Goal: Use online tool/utility: Utilize a website feature to perform a specific function

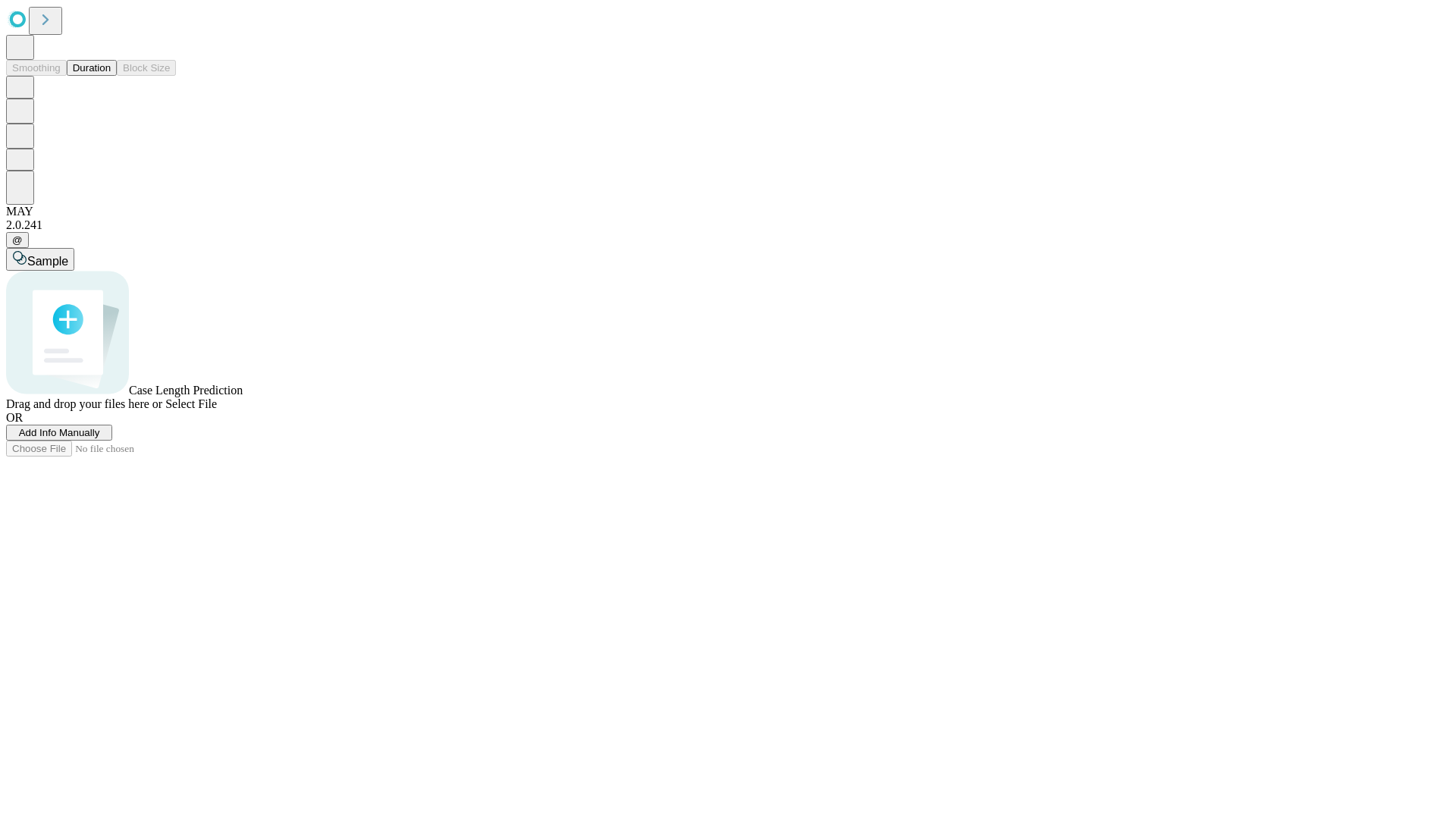
click at [111, 76] on button "Duration" at bounding box center [91, 68] width 50 height 16
click at [217, 410] on span "Select File" at bounding box center [191, 404] width 52 height 13
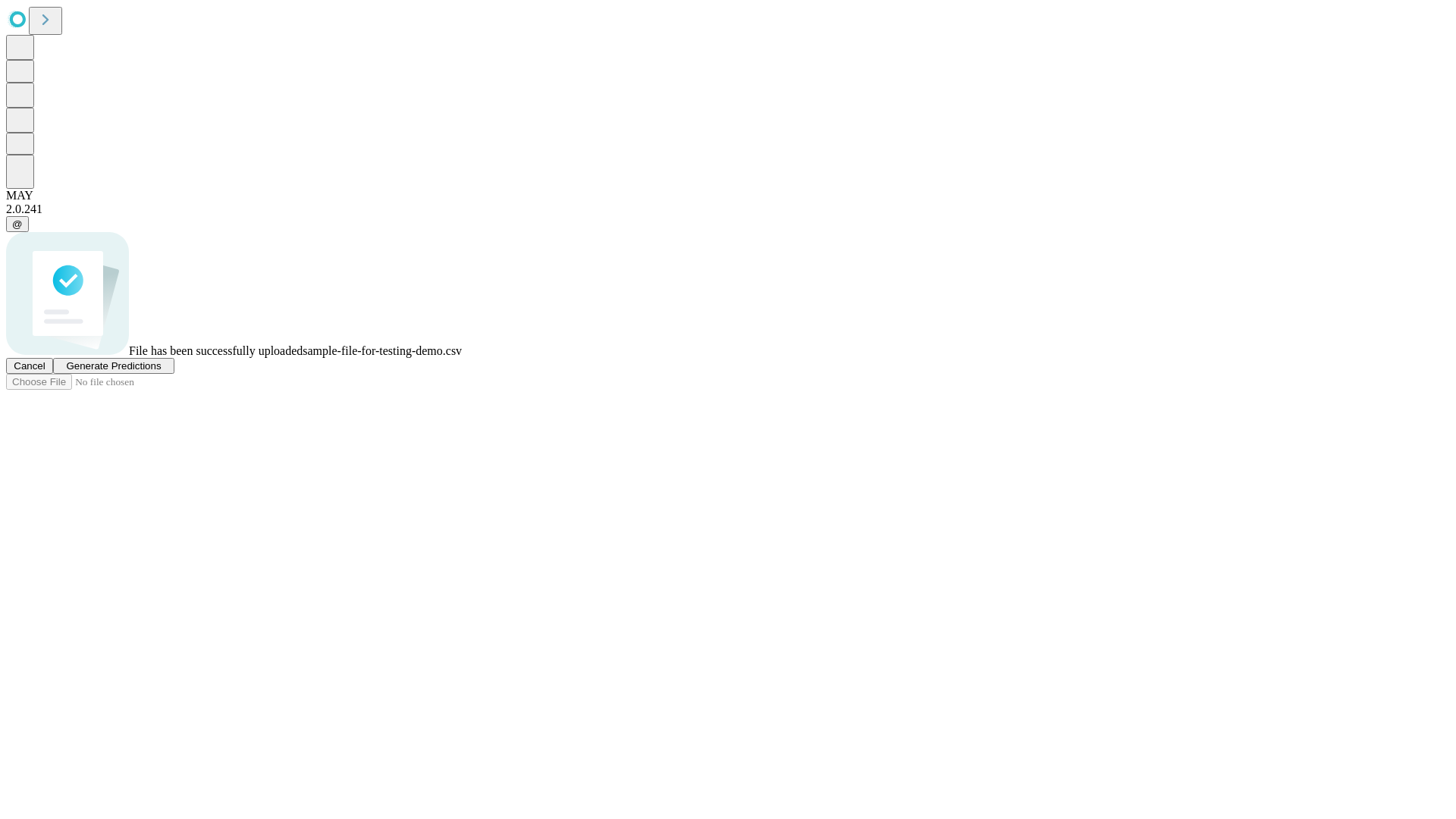
click at [161, 371] on span "Generate Predictions" at bounding box center [113, 366] width 95 height 11
